Goal: Information Seeking & Learning: Find specific fact

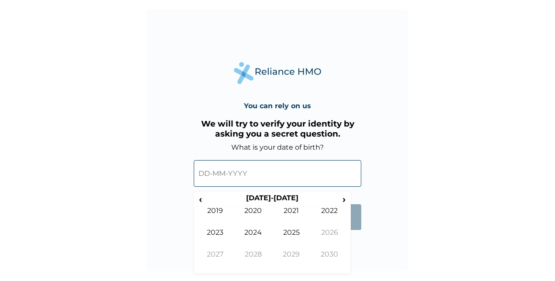
click at [265, 174] on input "text" at bounding box center [278, 173] width 168 height 27
click at [203, 199] on span "‹" at bounding box center [200, 199] width 9 height 11
click at [284, 211] on td "1991" at bounding box center [291, 217] width 38 height 22
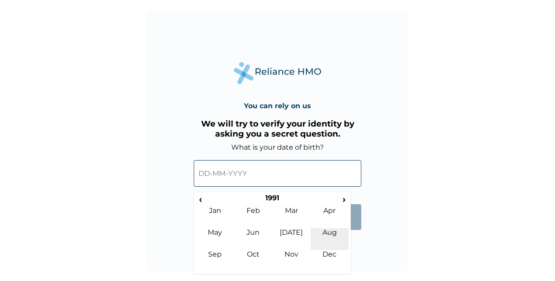
click at [329, 235] on td "Aug" at bounding box center [330, 239] width 38 height 22
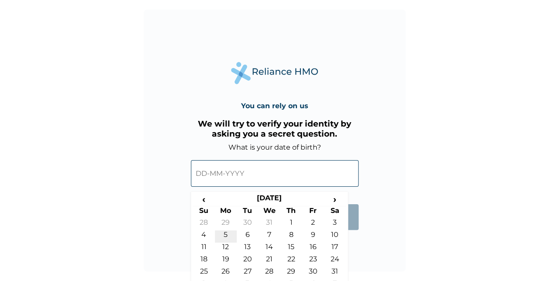
click at [228, 235] on td "5" at bounding box center [226, 236] width 22 height 12
type input "05-08-1991"
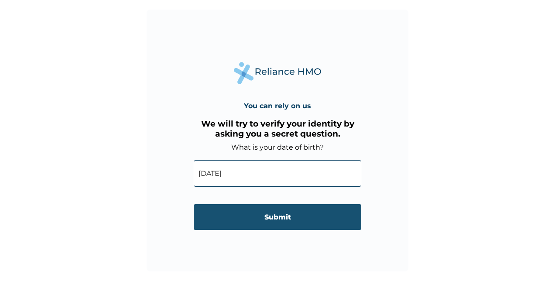
click at [242, 225] on input "Submit" at bounding box center [278, 217] width 168 height 26
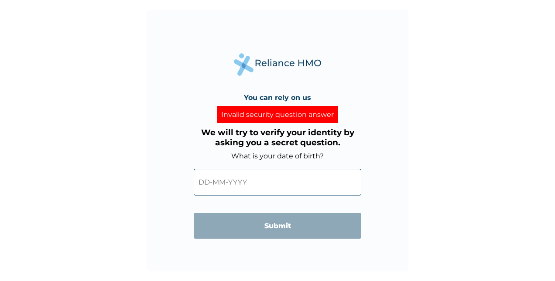
click at [292, 113] on div "Invalid security question answer" at bounding box center [277, 114] width 121 height 17
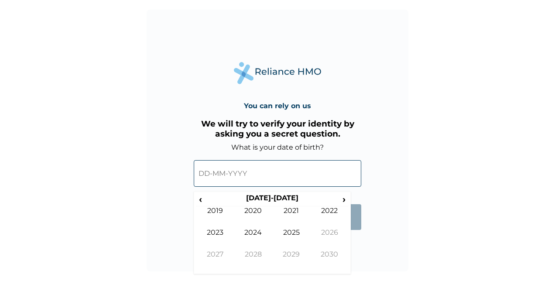
click at [254, 163] on input "text" at bounding box center [278, 173] width 168 height 27
click at [203, 202] on span "‹" at bounding box center [200, 199] width 9 height 11
click at [289, 212] on td "1991" at bounding box center [291, 217] width 38 height 22
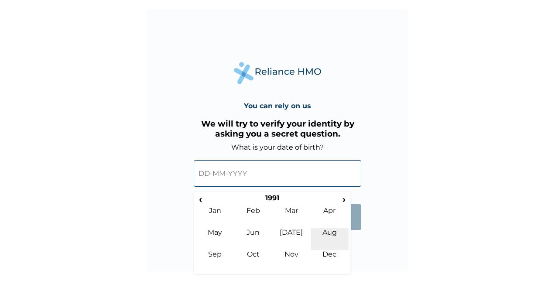
click at [337, 236] on td "Aug" at bounding box center [330, 239] width 38 height 22
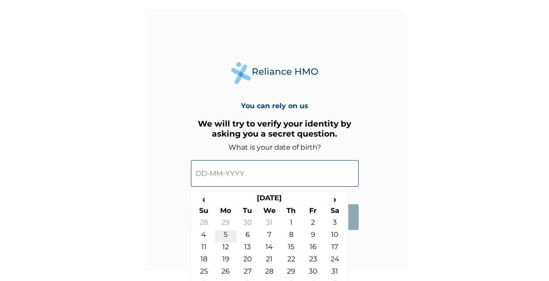
click at [228, 235] on td "5" at bounding box center [226, 236] width 22 height 12
type input "05-08-1991"
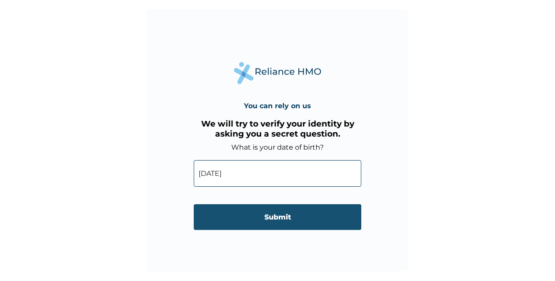
click at [251, 225] on input "Submit" at bounding box center [278, 217] width 168 height 26
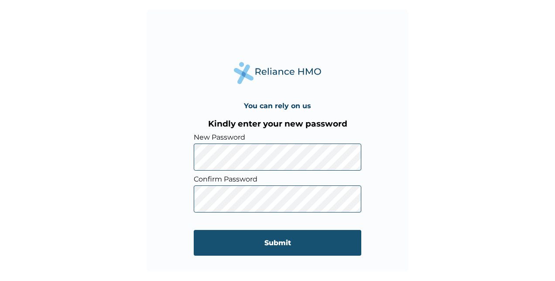
click at [292, 246] on input "Submit" at bounding box center [278, 243] width 168 height 26
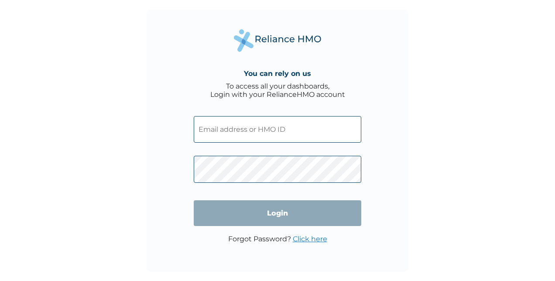
type input "NBC/11441/A"
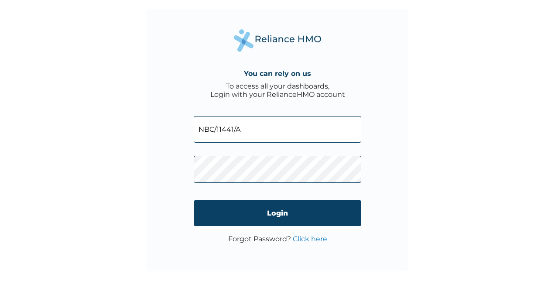
click input "Login" at bounding box center [278, 213] width 168 height 26
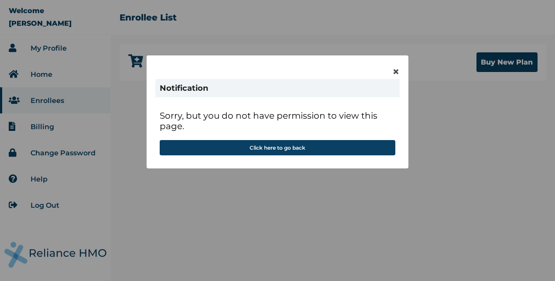
click at [272, 160] on div "Sorry, but you do not have permission to view this page. Click here to go back" at bounding box center [277, 133] width 244 height 54
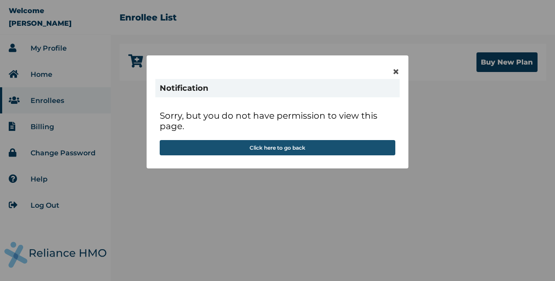
click at [265, 149] on button "Click here to go back" at bounding box center [278, 147] width 236 height 15
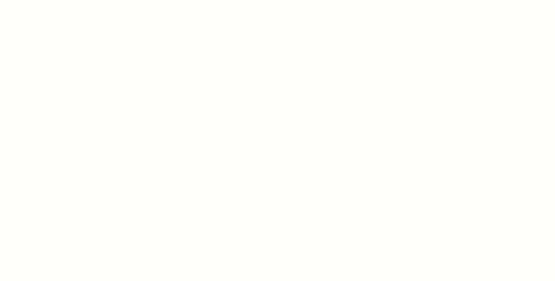
click at [398, 72] on html at bounding box center [277, 140] width 555 height 281
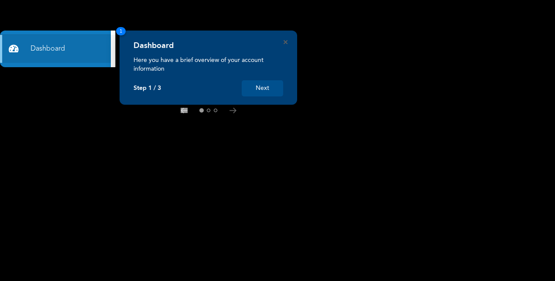
click at [260, 85] on button "Next" at bounding box center [262, 88] width 41 height 16
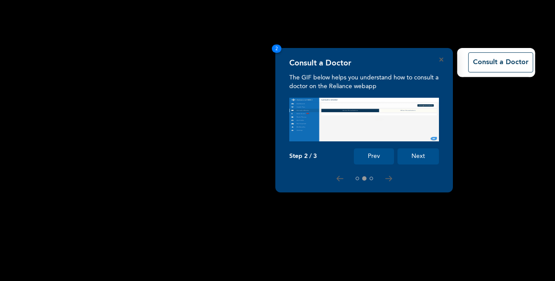
click at [420, 153] on button "Next" at bounding box center [418, 156] width 41 height 16
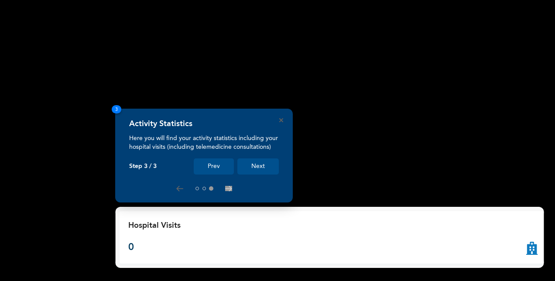
click at [253, 159] on button "Next" at bounding box center [257, 166] width 41 height 16
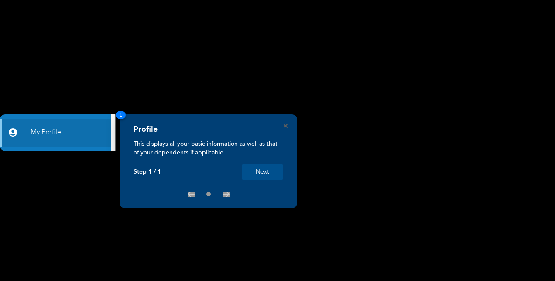
click at [267, 168] on button "Next" at bounding box center [262, 172] width 41 height 16
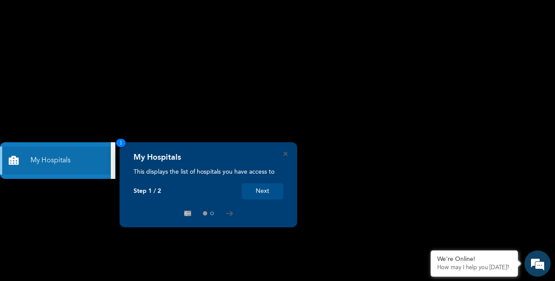
click at [273, 189] on button "Next" at bounding box center [262, 191] width 41 height 16
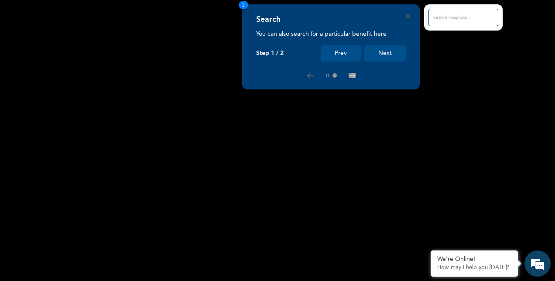
click at [380, 57] on button "Next" at bounding box center [384, 53] width 41 height 16
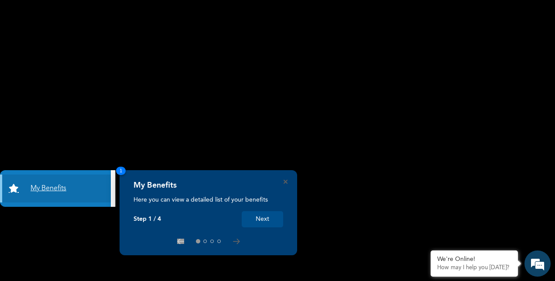
click at [52, 183] on link "My Benefits" at bounding box center [55, 189] width 111 height 28
click at [45, 189] on link "My Benefits" at bounding box center [55, 189] width 111 height 28
click at [258, 217] on button "Next" at bounding box center [262, 219] width 41 height 16
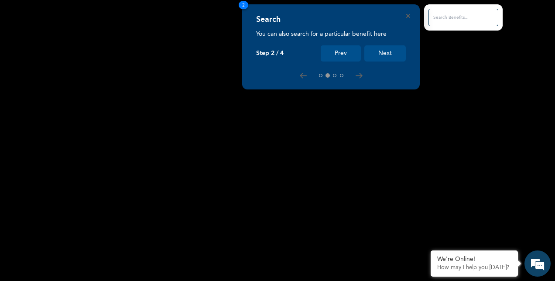
click at [258, 281] on div "Search You can also search for a particular benefit here Step 2 / 4 Prev Next 2" at bounding box center [277, 281] width 555 height 0
click at [258, 217] on rect at bounding box center [277, 140] width 555 height 281
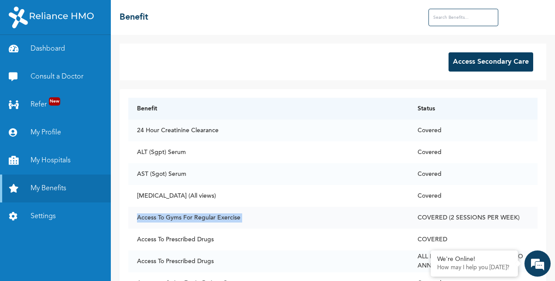
click at [258, 217] on td "Access To Gyms For Regular Exercise" at bounding box center [268, 218] width 281 height 22
click at [56, 162] on link "My Hospitals" at bounding box center [55, 161] width 111 height 28
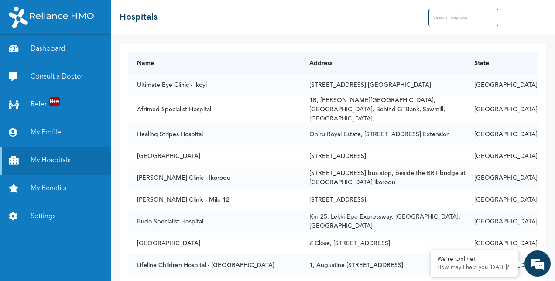
click at [447, 17] on input "text" at bounding box center [464, 17] width 70 height 17
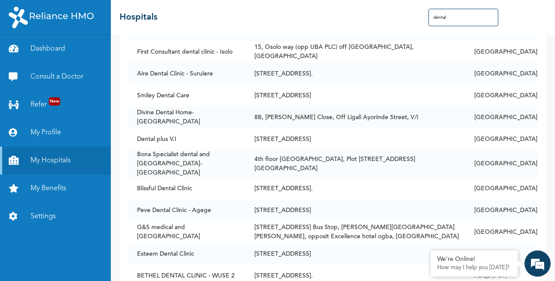
scroll to position [193, 0]
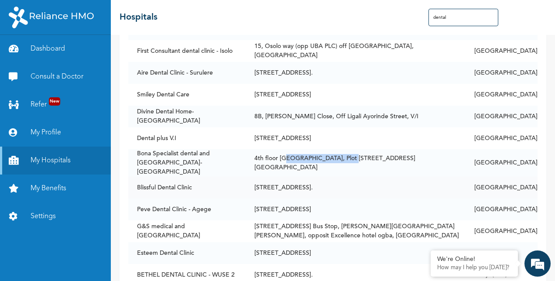
drag, startPoint x: 292, startPoint y: 144, endPoint x: 334, endPoint y: 167, distance: 48.6
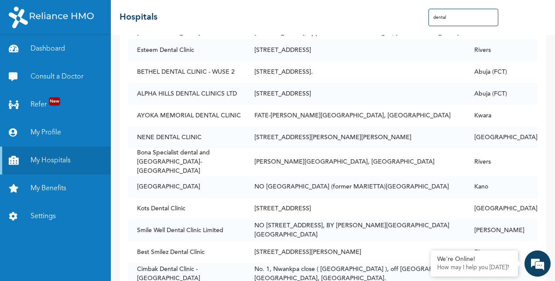
scroll to position [397, 0]
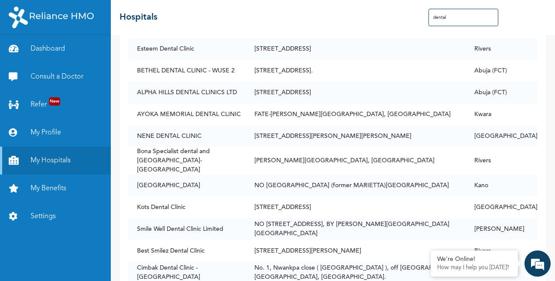
click at [459, 17] on input "dental" at bounding box center [464, 17] width 70 height 17
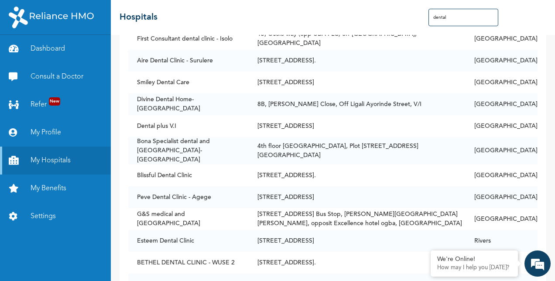
scroll to position [0, 0]
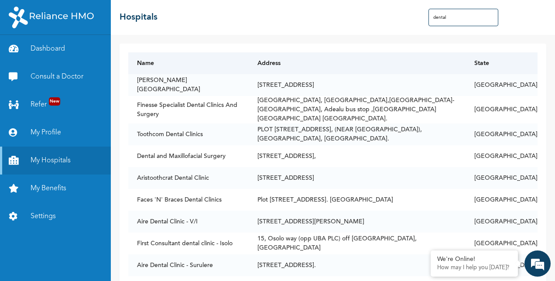
type input "dental"
click at [505, 67] on th "State" at bounding box center [502, 63] width 72 height 22
click at [48, 187] on link "My Benefits" at bounding box center [55, 189] width 111 height 28
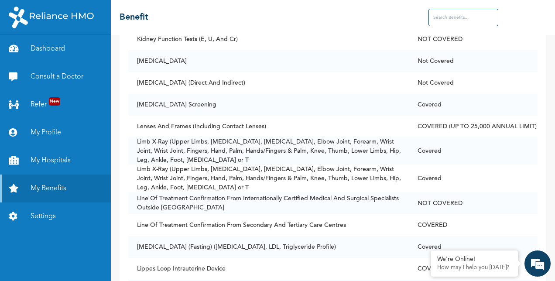
scroll to position [3268, 0]
click at [52, 155] on link "My Hospitals" at bounding box center [55, 161] width 111 height 28
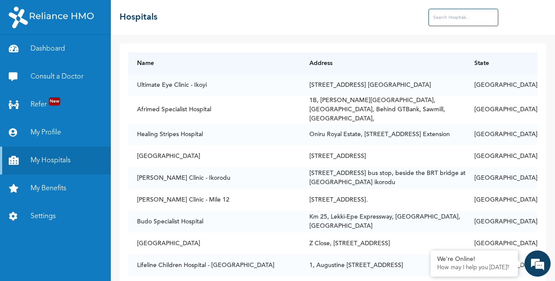
click at [448, 14] on input "text" at bounding box center [464, 17] width 70 height 17
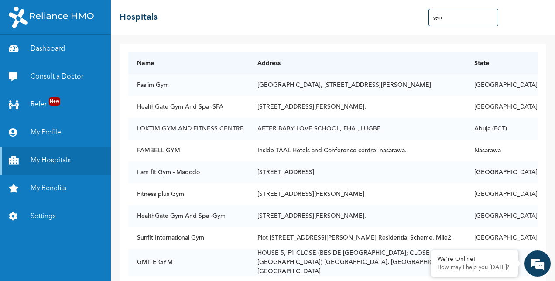
click at [454, 15] on input "gym" at bounding box center [464, 17] width 70 height 17
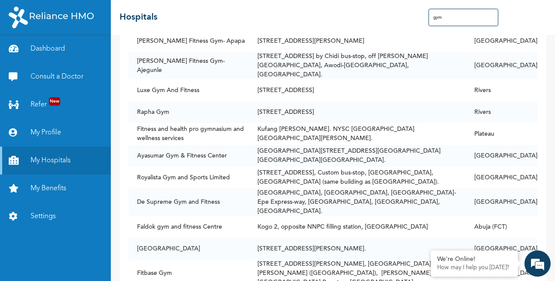
scroll to position [1523, 0]
drag, startPoint x: 134, startPoint y: 182, endPoint x: 465, endPoint y: 179, distance: 330.9
click at [465, 237] on tr "Hotel Royale Gym [STREET_ADDRESS][PERSON_NAME]. [GEOGRAPHIC_DATA]" at bounding box center [332, 248] width 409 height 22
copy tr "Hotel Royale Gym [STREET_ADDRESS][PERSON_NAME]."
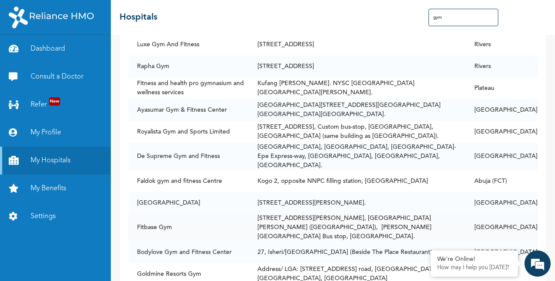
scroll to position [1570, 0]
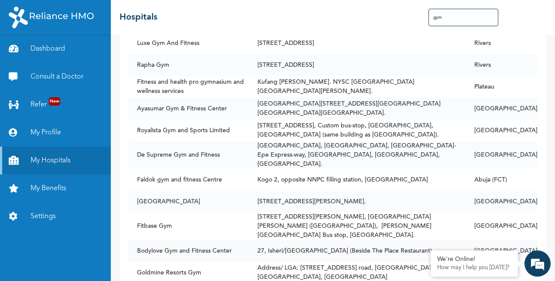
drag, startPoint x: 134, startPoint y: 180, endPoint x: 453, endPoint y: 183, distance: 319.6
click at [453, 240] on tr "Bodylove Gym and Fitness Center [STREET_ADDRESS], Ogba (Beside The Place Restau…" at bounding box center [332, 251] width 409 height 22
copy tr "Bodylove Gym and Fitness Center [STREET_ADDRESS], Ogba (Beside The Place Restau…"
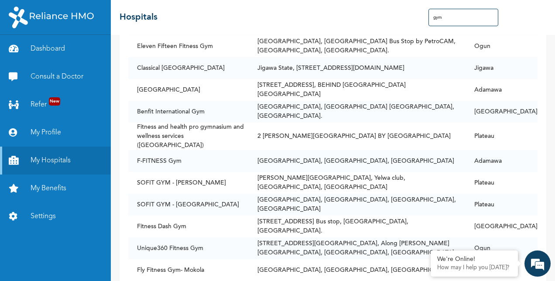
scroll to position [2071, 0]
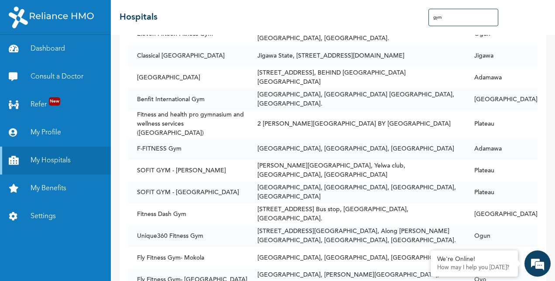
click at [450, 18] on input "gym" at bounding box center [464, 17] width 70 height 17
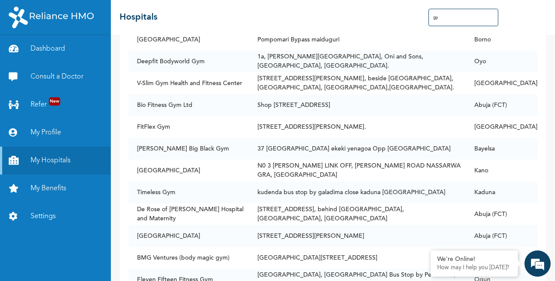
type input "g"
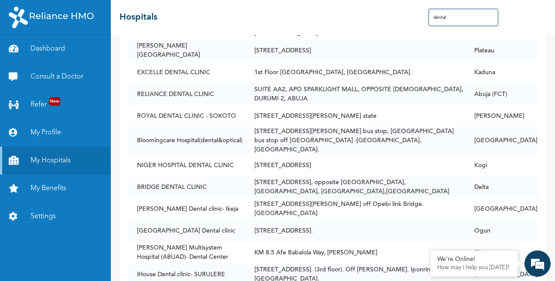
type input "dental"
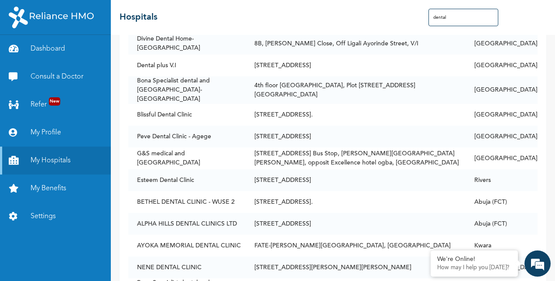
scroll to position [266, 0]
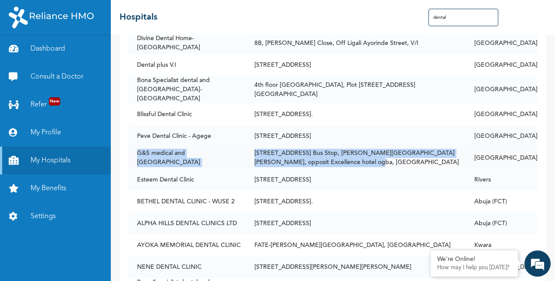
drag, startPoint x: 132, startPoint y: 145, endPoint x: 343, endPoint y: 156, distance: 211.1
click at [343, 156] on tr "[GEOGRAPHIC_DATA][STREET_ADDRESS][GEOGRAPHIC_DATA], [PERSON_NAME][GEOGRAPHIC_DA…" at bounding box center [332, 158] width 409 height 22
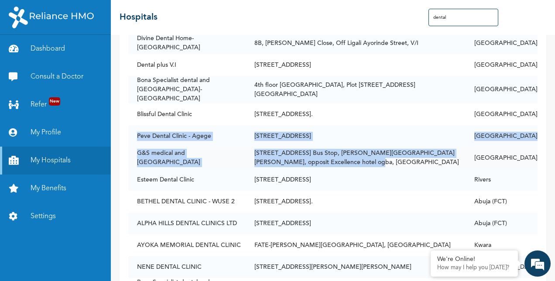
drag, startPoint x: 134, startPoint y: 125, endPoint x: 314, endPoint y: 154, distance: 183.0
copy tbody "Peve Dental Clinic - Agege [STREET_ADDRESS] G&S medical and dental Hospital [ST…"
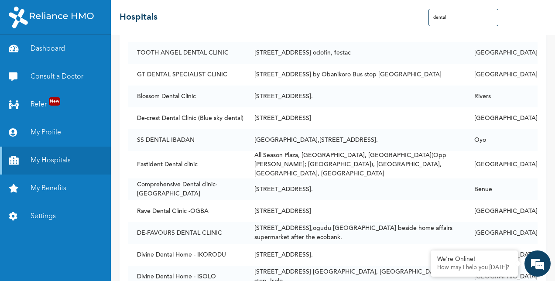
scroll to position [3297, 0]
drag, startPoint x: 135, startPoint y: 170, endPoint x: 347, endPoint y: 165, distance: 211.8
click at [347, 200] on tr "Rave Dental Clinic -[GEOGRAPHIC_DATA][STREET_ADDRESS]" at bounding box center [332, 211] width 409 height 22
copy tr "Rave Dental Clinic -[GEOGRAPHIC_DATA][STREET_ADDRESS]"
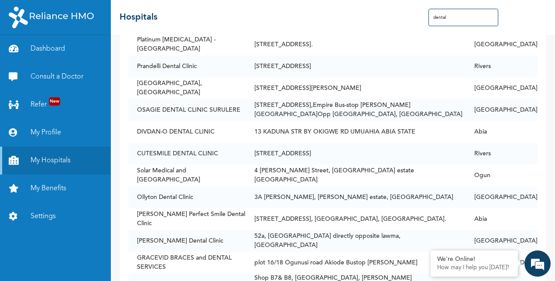
scroll to position [3819, 0]
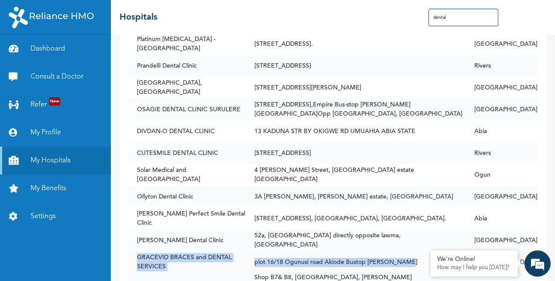
drag, startPoint x: 135, startPoint y: 212, endPoint x: 424, endPoint y: 207, distance: 289.0
click at [424, 251] on tr "GRACEVID BRACES and DENTAL SERVICES plot 16/18 Ogunusi road [PERSON_NAME] Ojodu…" at bounding box center [332, 262] width 409 height 22
copy tr "GRACEVID BRACES and DENTAL SERVICES plot 16/18 Ogunusi road [PERSON_NAME] Ojodu…"
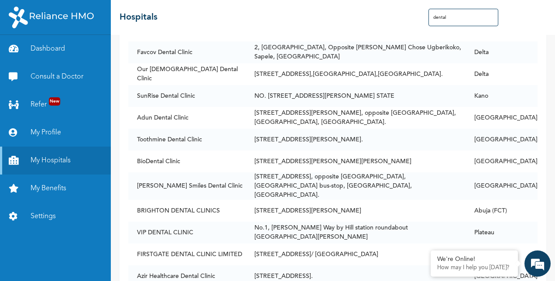
scroll to position [4859, 0]
